Goal: Transaction & Acquisition: Purchase product/service

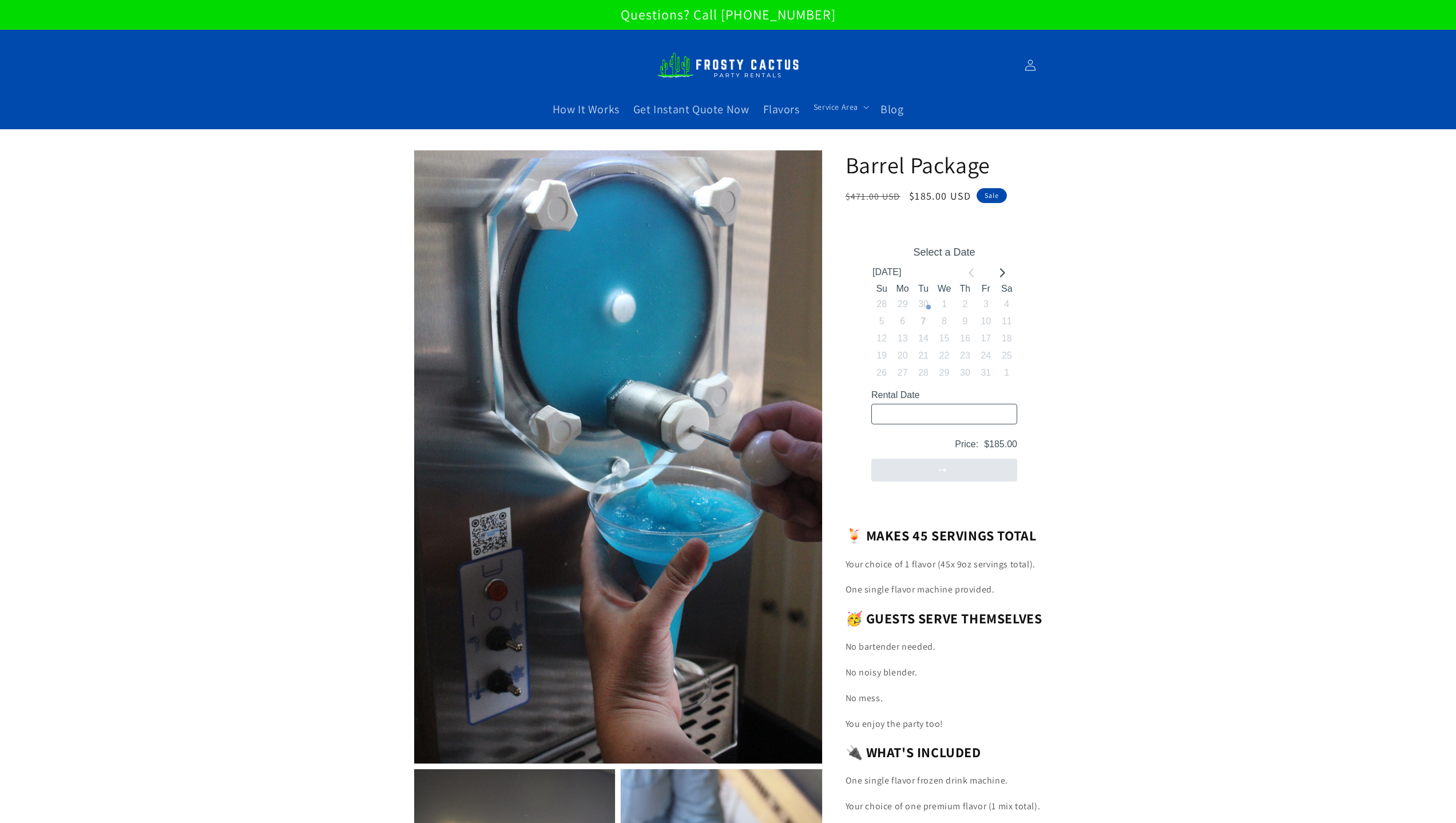
click at [755, 56] on img at bounding box center [728, 64] width 143 height 39
